Goal: Information Seeking & Learning: Learn about a topic

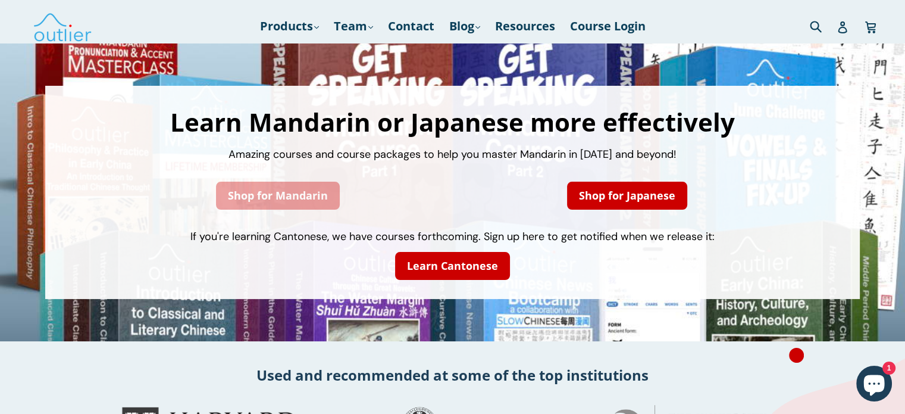
click at [290, 198] on link "Shop for Mandarin" at bounding box center [278, 195] width 124 height 28
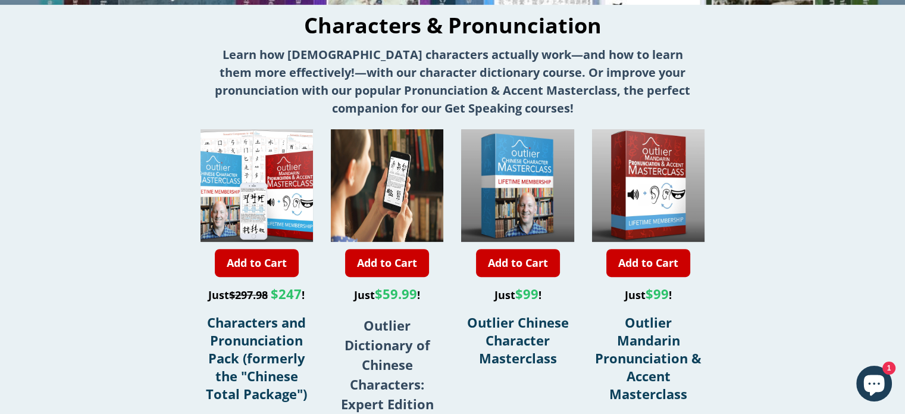
scroll to position [357, 0]
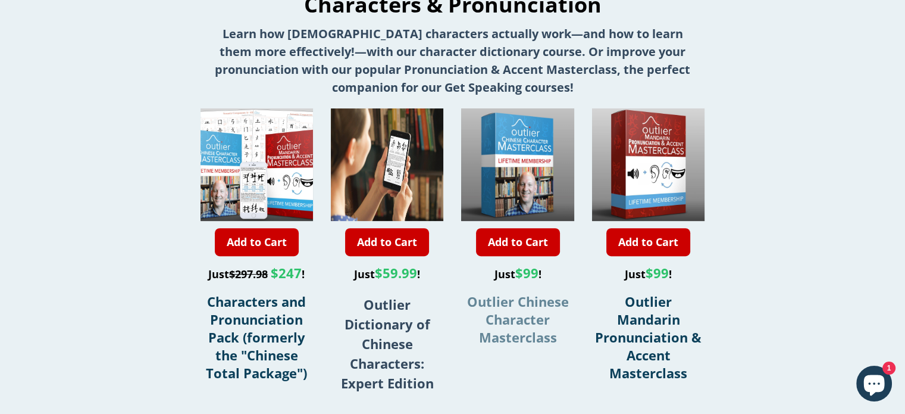
click at [531, 315] on span "Outlier Chinese Character Masterclass" at bounding box center [518, 319] width 102 height 54
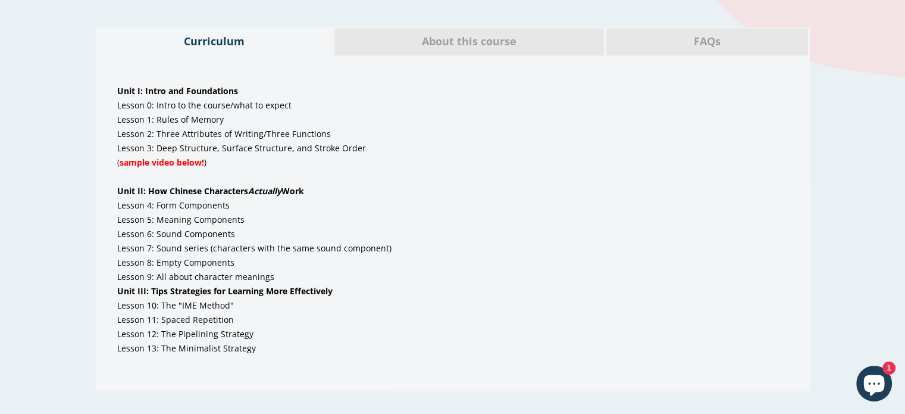
scroll to position [714, 0]
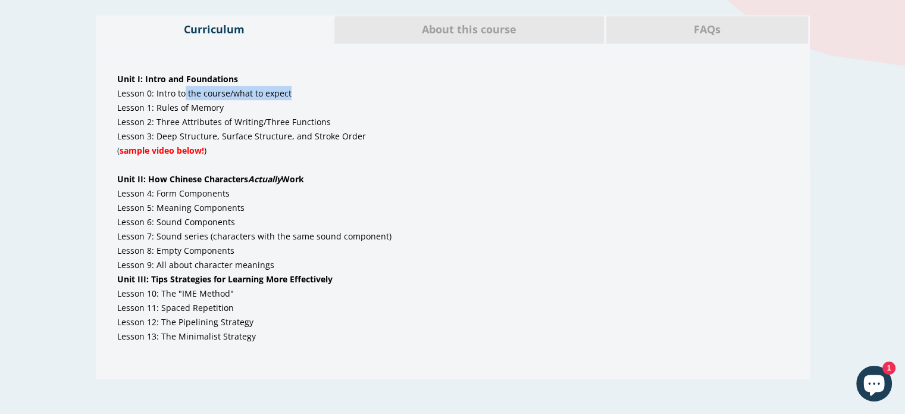
drag, startPoint x: 196, startPoint y: 95, endPoint x: 343, endPoint y: 101, distance: 147.7
click at [343, 100] on li "Lesson 0: Intro to the course/what to expect" at bounding box center [452, 93] width 671 height 14
click at [216, 123] on span "Lesson 1: Rules of Memory Lesson 2: Three Attributes of Writing/Three Functions" at bounding box center [224, 115] width 214 height 26
drag, startPoint x: 184, startPoint y: 114, endPoint x: 267, endPoint y: 112, distance: 83.3
click at [267, 112] on li "Lesson 1: Rules of Memory Lesson 2: Three Attributes of Writing/Three Functions" at bounding box center [452, 114] width 671 height 29
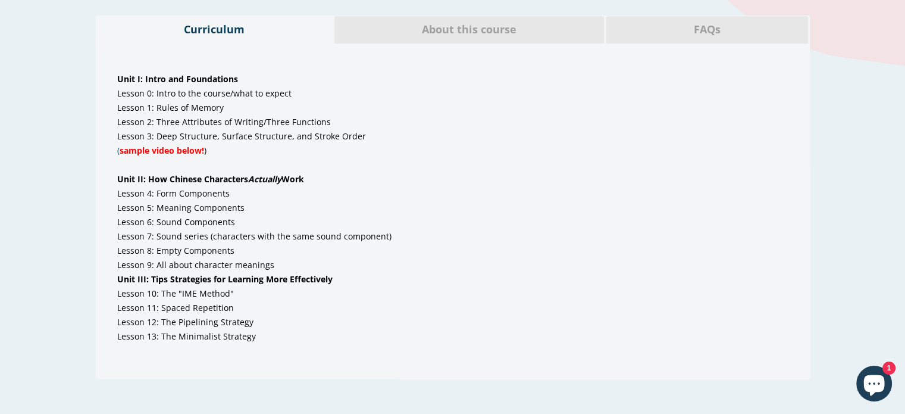
click at [258, 129] on li "Lesson 1: Rules of Memory Lesson 2: Three Attributes of Writing/Three Functions" at bounding box center [452, 114] width 671 height 29
drag, startPoint x: 227, startPoint y: 123, endPoint x: 359, endPoint y: 120, distance: 132.1
click at [359, 119] on li "Lesson 1: Rules of Memory Lesson 2: Three Attributes of Writing/Three Functions" at bounding box center [452, 114] width 671 height 29
click at [287, 137] on span ", Surface Structure, and Stroke Order" at bounding box center [291, 135] width 149 height 11
drag, startPoint x: 256, startPoint y: 135, endPoint x: 339, endPoint y: 133, distance: 83.3
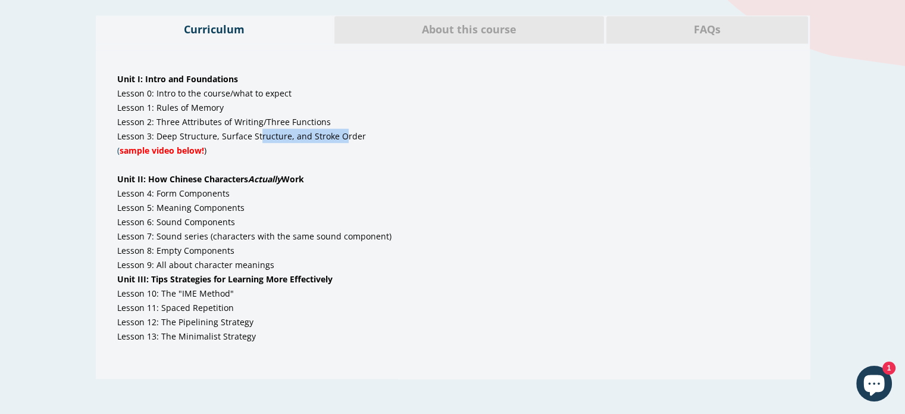
click at [339, 133] on span ", Surface Structure, and Stroke Order" at bounding box center [291, 135] width 149 height 11
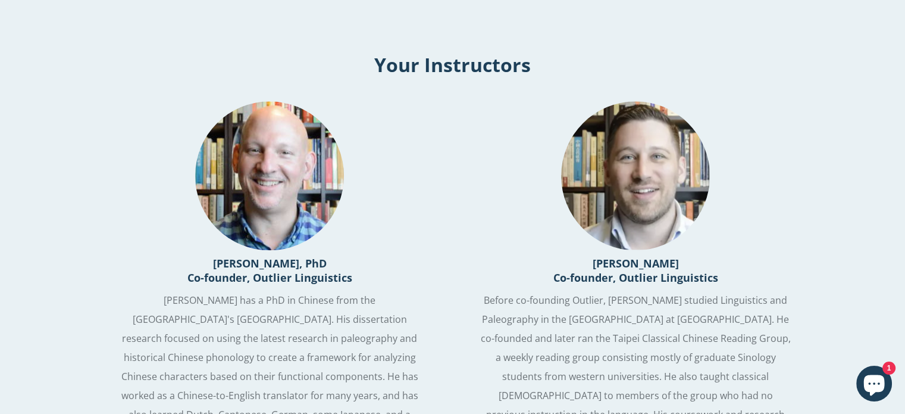
scroll to position [1130, 0]
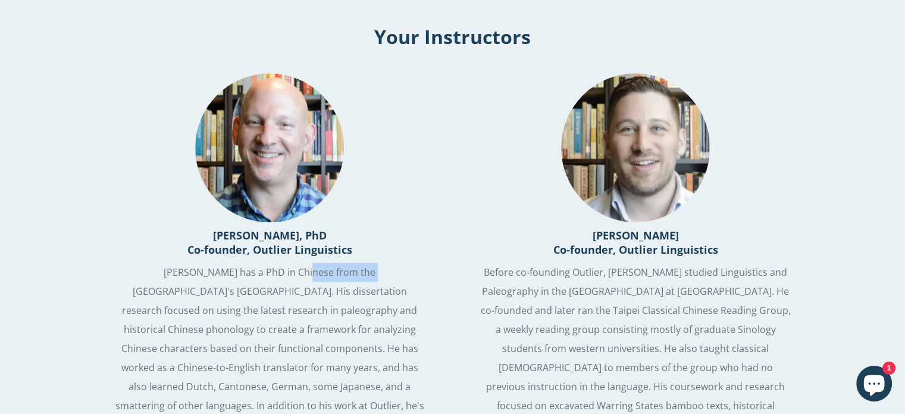
drag, startPoint x: 277, startPoint y: 275, endPoint x: 339, endPoint y: 278, distance: 62.5
click at [339, 278] on span "Ash has a PhD in Chinese from the National Taiwan Normal University's Graduate …" at bounding box center [270, 357] width 312 height 184
click at [264, 285] on p "Ash has a PhD in Chinese from the National Taiwan Normal University's Graduate …" at bounding box center [270, 357] width 314 height 190
click at [306, 277] on span "Ash has a PhD in Chinese from the National Taiwan Normal University's Graduate …" at bounding box center [270, 357] width 312 height 184
click at [293, 281] on p "Ash has a PhD in Chinese from the National Taiwan Normal University's Graduate …" at bounding box center [270, 357] width 314 height 190
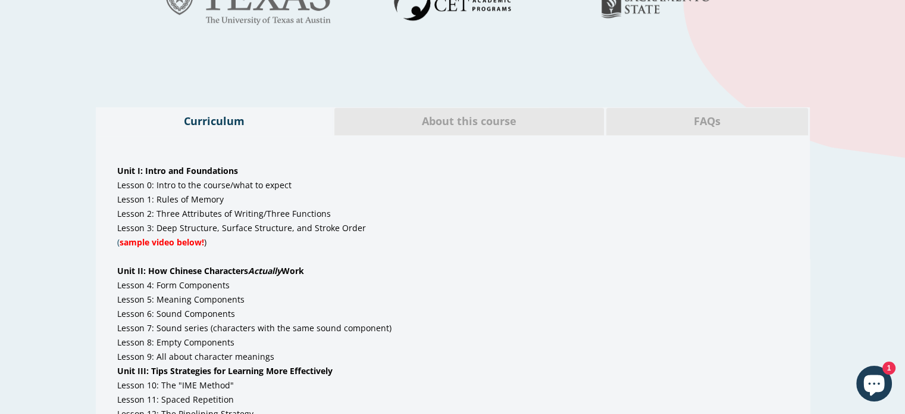
scroll to position [595, 0]
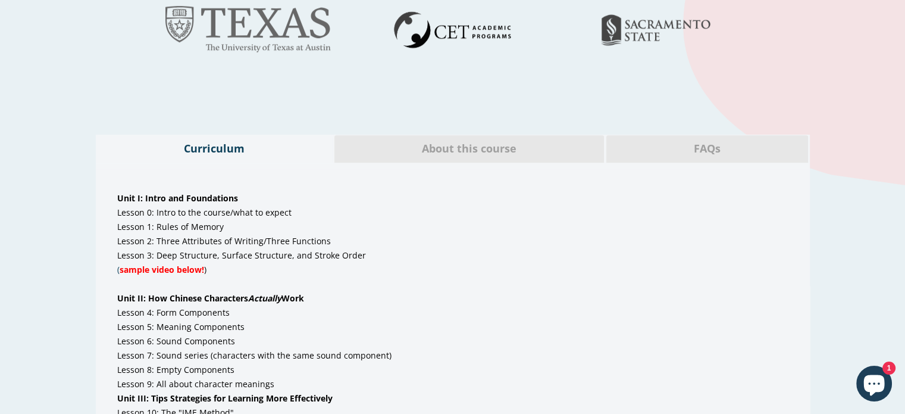
click at [458, 154] on span "About this course" at bounding box center [469, 148] width 252 height 15
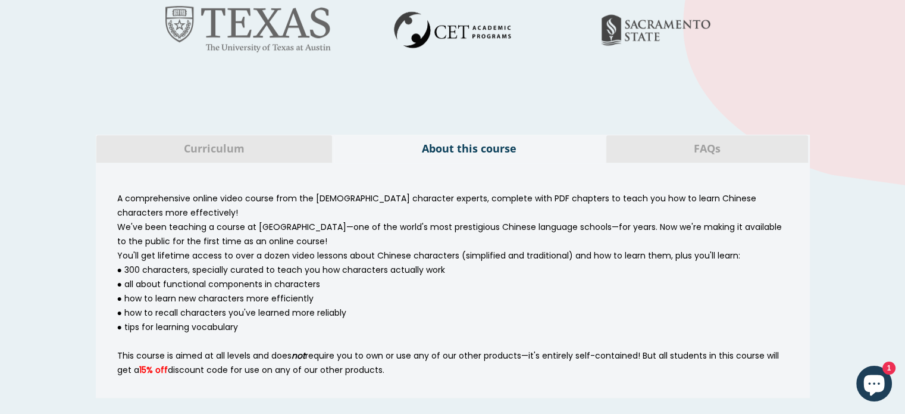
scroll to position [654, 0]
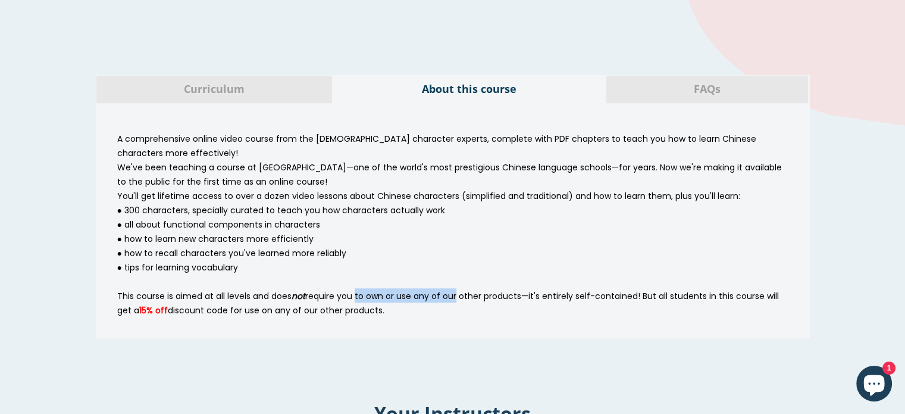
drag, startPoint x: 357, startPoint y: 298, endPoint x: 457, endPoint y: 292, distance: 100.1
click at [457, 292] on span "This course is aimed at all levels and does not require you to own or use any o…" at bounding box center [448, 303] width 662 height 26
drag, startPoint x: 248, startPoint y: 297, endPoint x: 512, endPoint y: 297, distance: 264.2
click at [512, 297] on span "This course is aimed at all levels and does not require you to own or use any o…" at bounding box center [448, 303] width 662 height 26
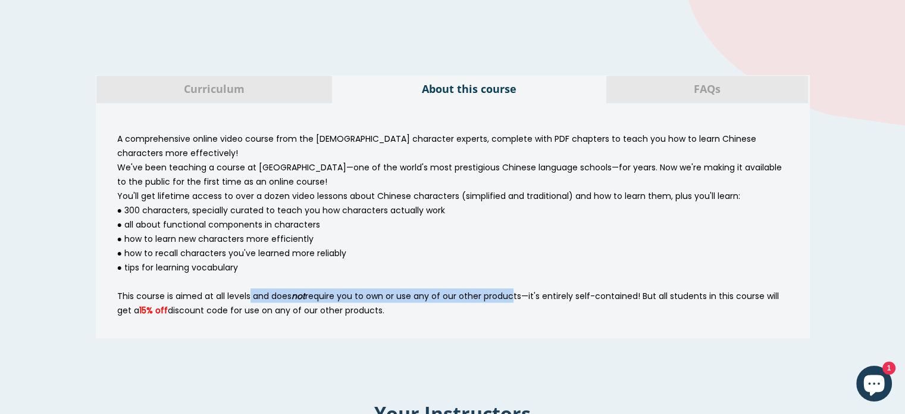
click at [429, 297] on span "This course is aimed at all levels and does not require you to own or use any o…" at bounding box center [448, 303] width 662 height 26
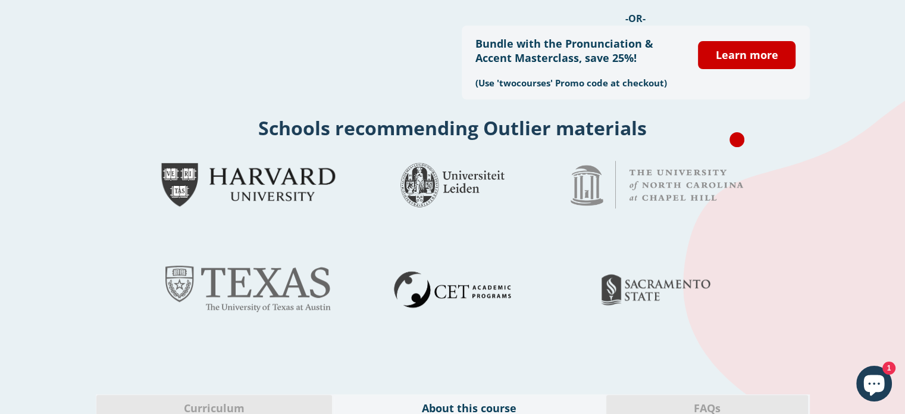
scroll to position [357, 0]
